Goal: Browse casually

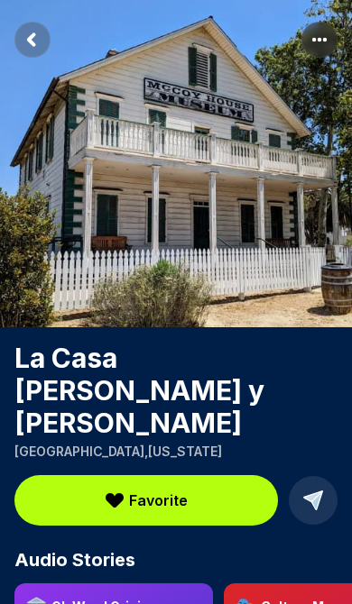
click at [32, 38] on icon "Return to previous page" at bounding box center [31, 39] width 5 height 10
click at [174, 490] on span "Favorite" at bounding box center [158, 501] width 59 height 22
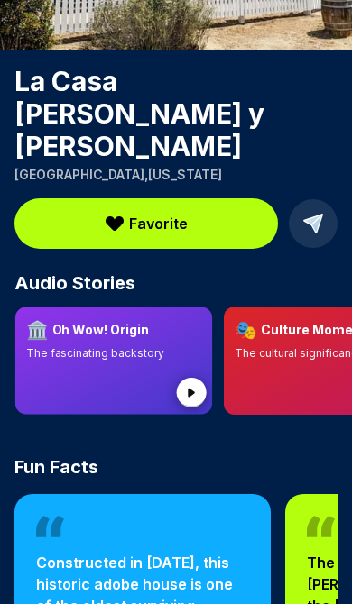
scroll to position [277, 0]
click at [188, 378] on circle at bounding box center [192, 393] width 30 height 30
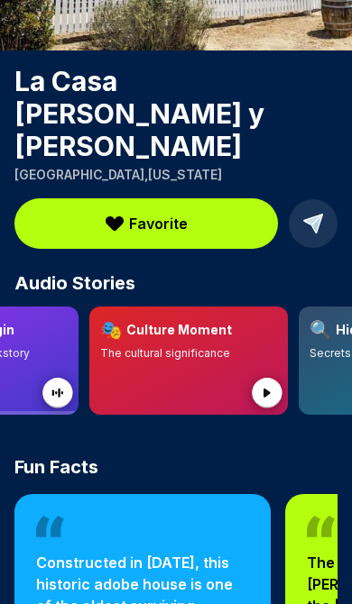
scroll to position [0, 133]
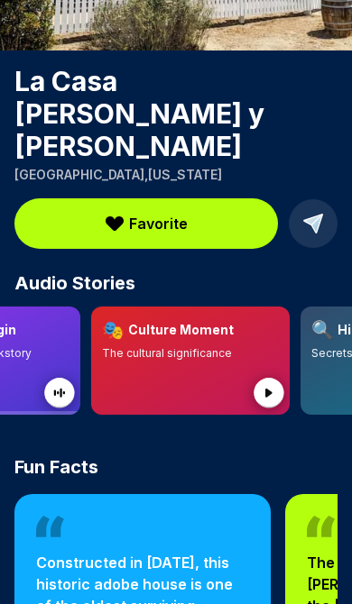
click at [270, 378] on circle at bounding box center [268, 393] width 30 height 30
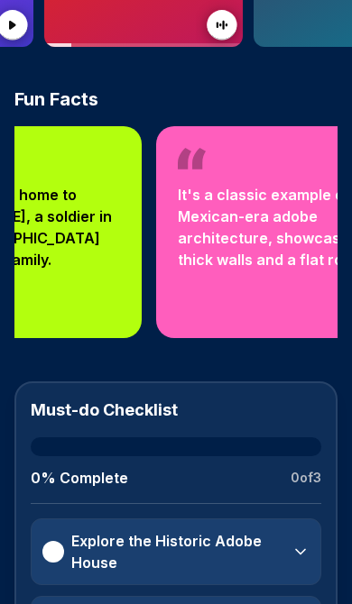
scroll to position [662, 0]
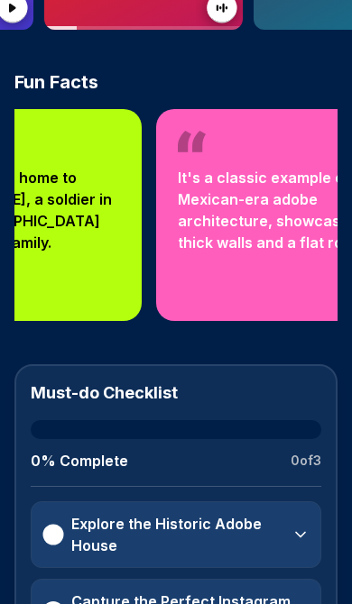
click at [48, 524] on div at bounding box center [52, 534] width 21 height 21
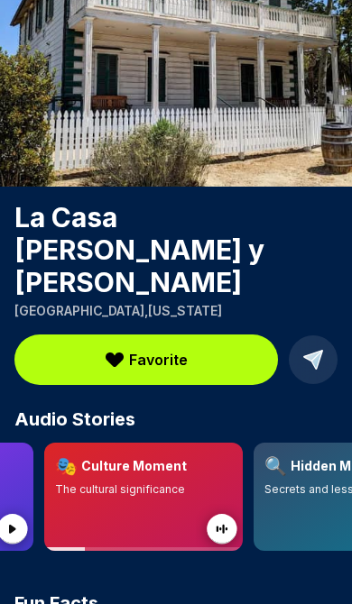
scroll to position [0, 0]
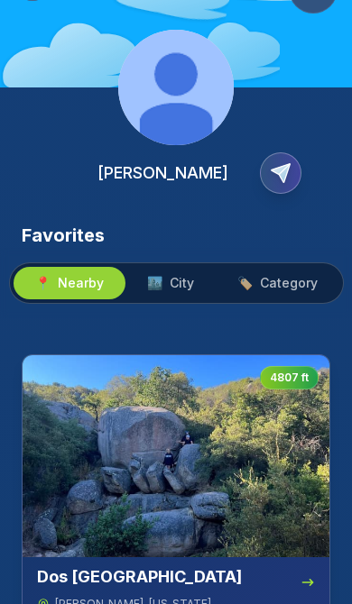
scroll to position [74, 0]
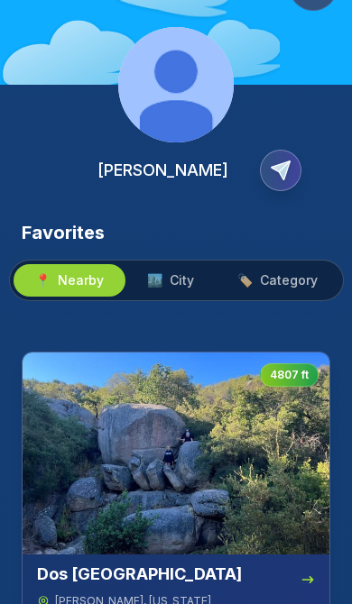
click at [191, 436] on img at bounding box center [176, 454] width 307 height 202
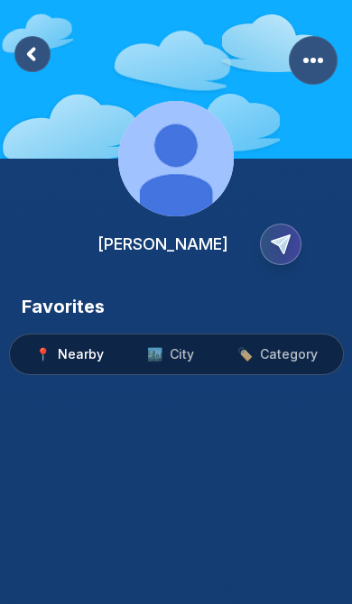
scroll to position [44, 0]
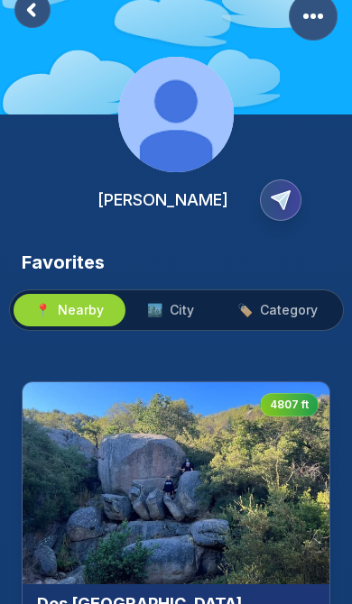
click at [186, 307] on span "City" at bounding box center [181, 310] width 24 height 18
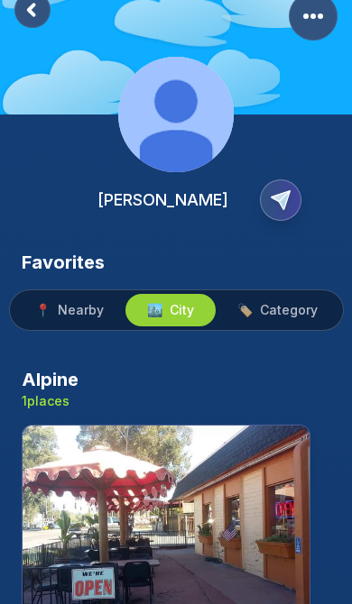
click at [282, 312] on span "Category" at bounding box center [289, 310] width 58 height 18
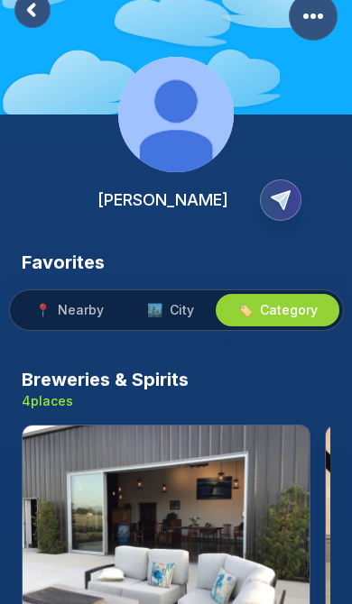
click at [189, 486] on img at bounding box center [166, 527] width 287 height 202
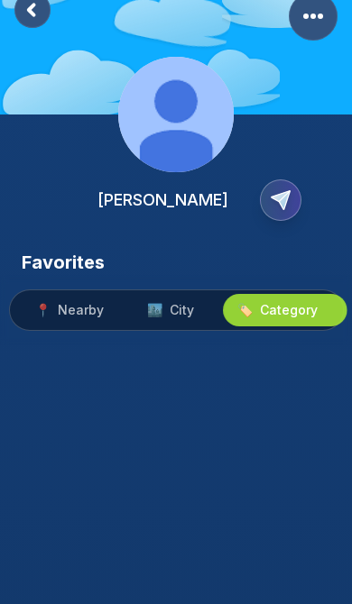
scroll to position [27, 0]
